Goal: Transaction & Acquisition: Book appointment/travel/reservation

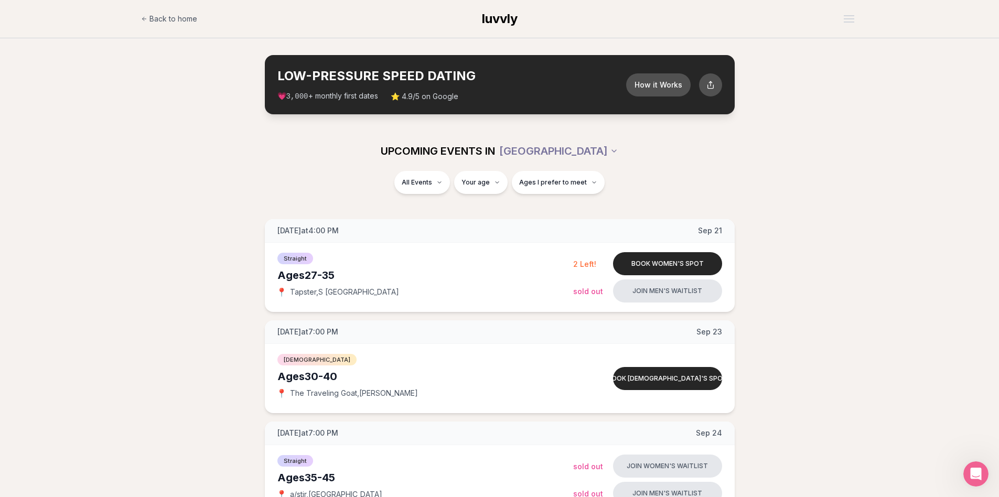
click at [678, 264] on button "Book women's spot" at bounding box center [667, 263] width 109 height 23
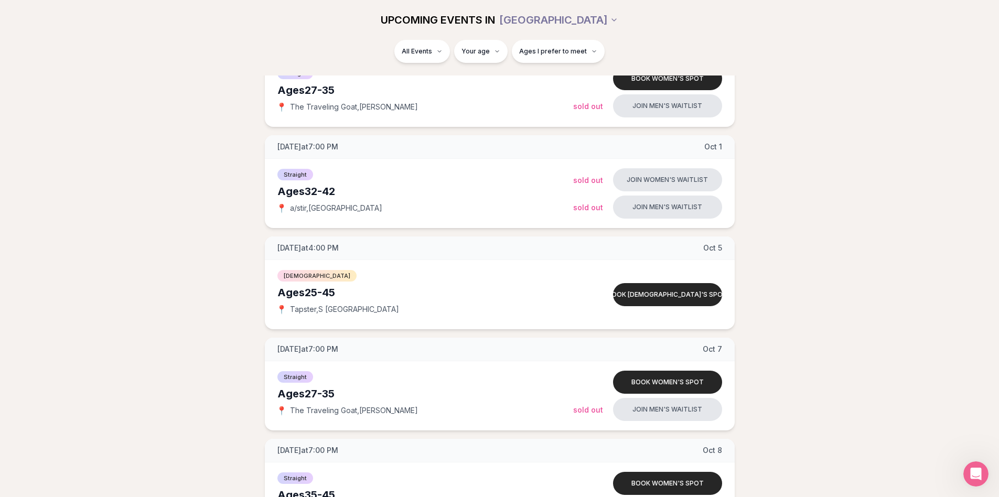
scroll to position [612, 0]
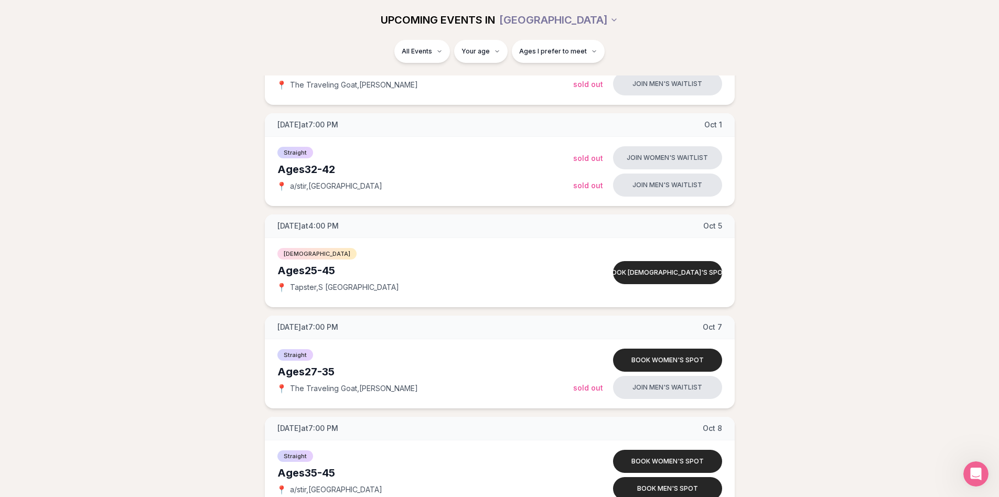
click at [647, 366] on button "Book women's spot" at bounding box center [667, 360] width 109 height 23
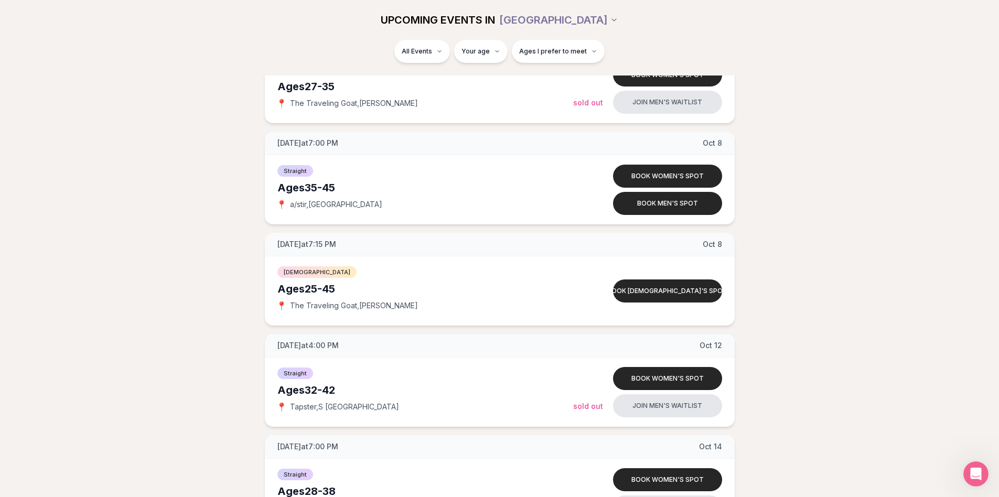
scroll to position [907, 0]
